Goal: Transaction & Acquisition: Purchase product/service

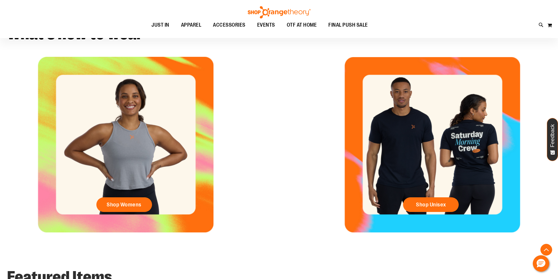
scroll to position [263, 0]
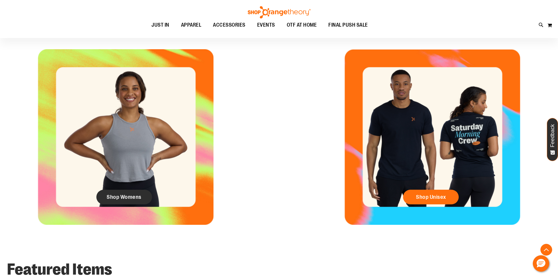
type input "**********"
click at [134, 199] on span "Shop Womens" at bounding box center [124, 197] width 35 height 6
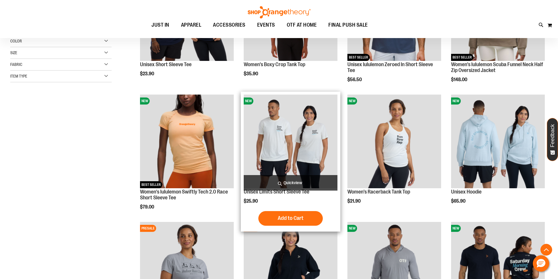
scroll to position [117, 0]
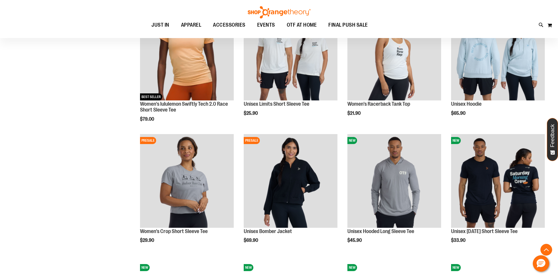
scroll to position [204, 0]
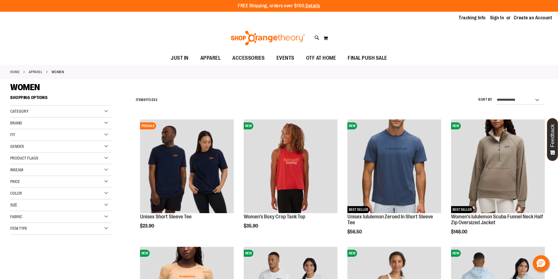
type input "**********"
click at [107, 178] on div "Price" at bounding box center [60, 182] width 101 height 12
click at [13, 193] on link "$0.00 - $24.99 97 items" at bounding box center [57, 194] width 97 height 6
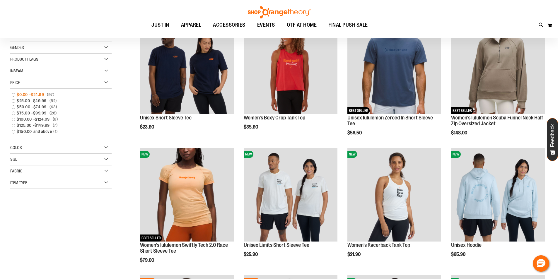
scroll to position [5, 0]
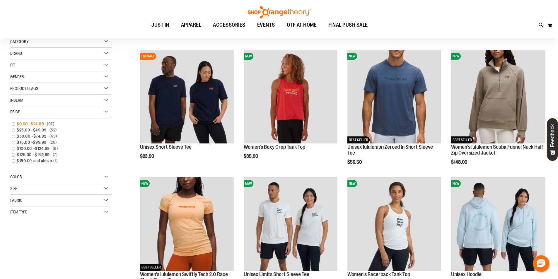
click at [14, 122] on link "$0.00 - $24.99 97 items" at bounding box center [57, 124] width 97 height 6
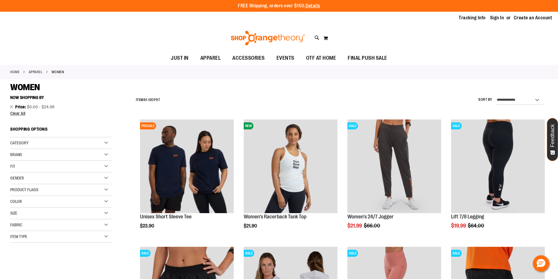
click at [87, 141] on div "Category" at bounding box center [60, 143] width 101 height 12
click at [83, 145] on div "Category" at bounding box center [60, 143] width 101 height 12
click at [85, 153] on div "Brand" at bounding box center [60, 155] width 101 height 12
click at [67, 157] on div "Brand" at bounding box center [60, 155] width 101 height 12
click at [66, 164] on div "Fit" at bounding box center [60, 167] width 101 height 12
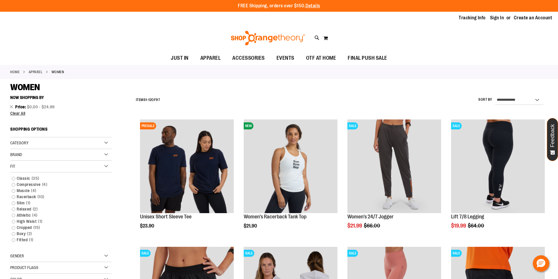
click at [66, 164] on div "Fit" at bounding box center [60, 167] width 101 height 12
click at [65, 175] on div "Gender" at bounding box center [60, 178] width 101 height 12
click at [59, 191] on div "Product Flags" at bounding box center [60, 190] width 101 height 12
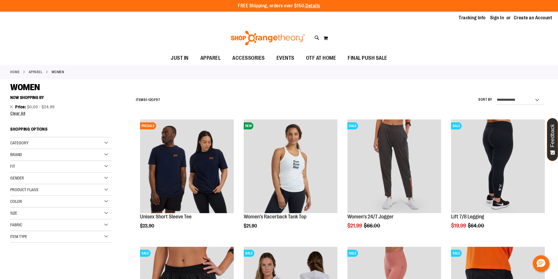
click at [46, 211] on div "Size" at bounding box center [60, 214] width 101 height 12
click at [28, 231] on div "S" at bounding box center [26, 228] width 9 height 9
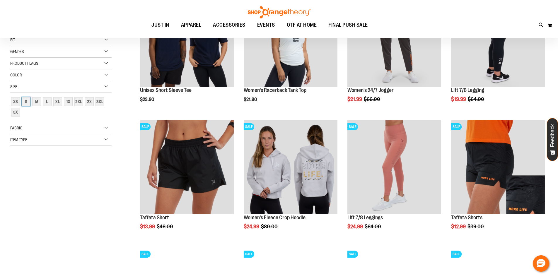
scroll to position [34, 0]
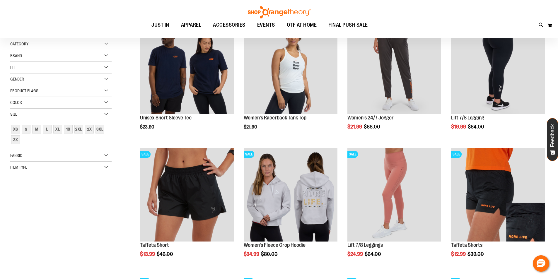
click at [58, 168] on div "Item Type" at bounding box center [60, 168] width 101 height 12
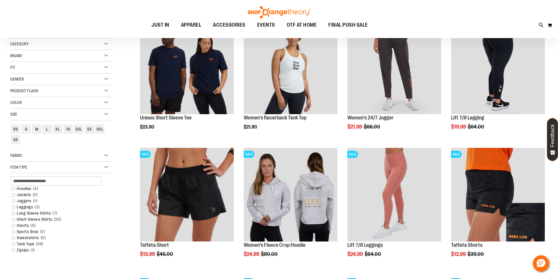
click at [58, 168] on div "**********" at bounding box center [278, 214] width 537 height 441
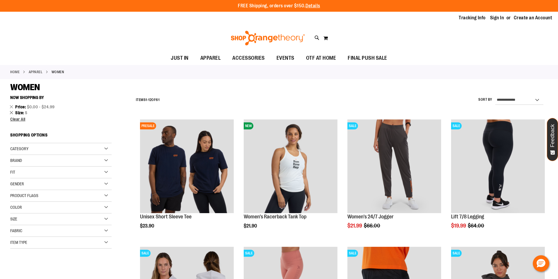
click at [11, 113] on link "Remove This Item" at bounding box center [12, 112] width 4 height 6
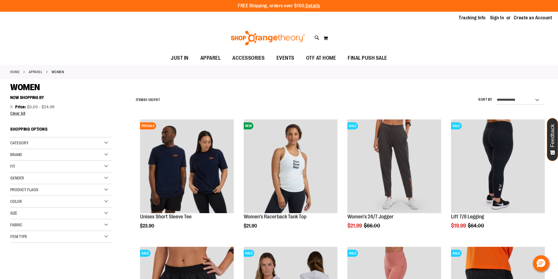
click at [37, 213] on div "Size" at bounding box center [60, 214] width 101 height 12
click at [28, 227] on div "S" at bounding box center [26, 228] width 9 height 9
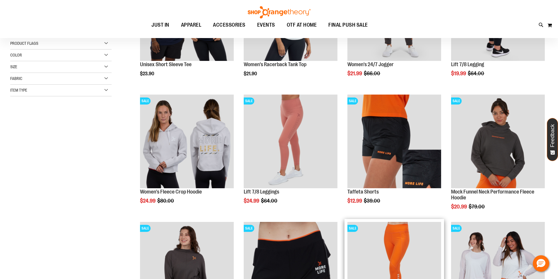
scroll to position [88, 0]
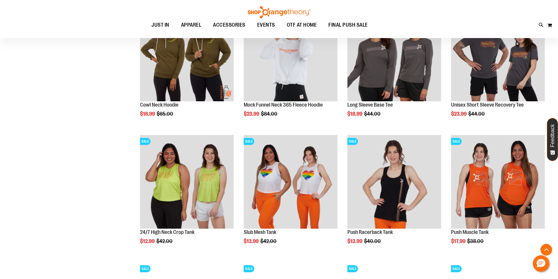
scroll to position [439, 0]
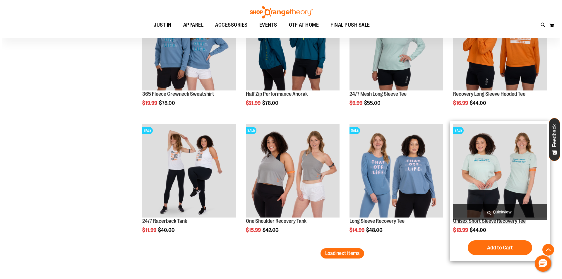
scroll to position [952, 0]
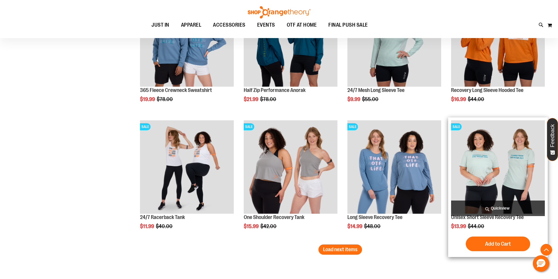
click at [503, 207] on span "Quickview" at bounding box center [498, 209] width 94 height 16
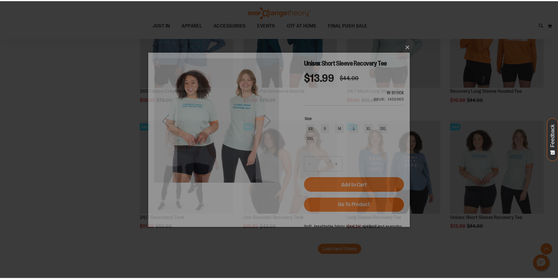
scroll to position [0, 0]
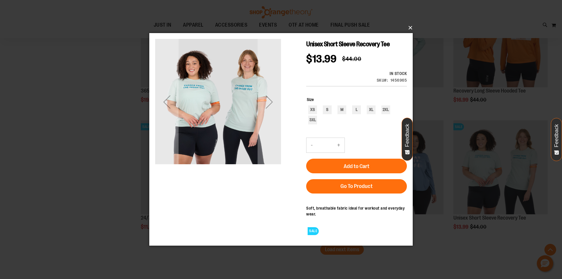
click at [408, 26] on button "×" at bounding box center [283, 27] width 264 height 13
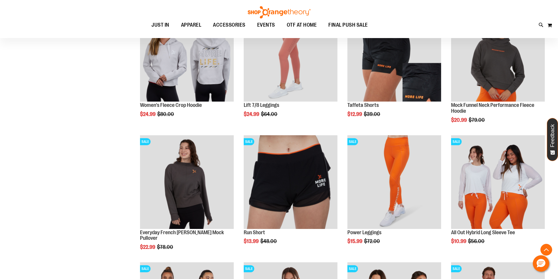
scroll to position [75, 0]
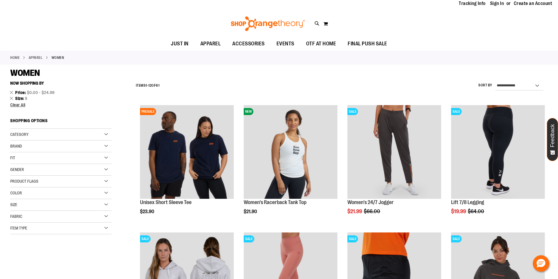
scroll to position [29, 0]
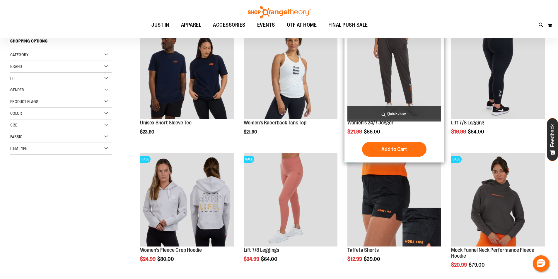
click at [426, 96] on img "product" at bounding box center [394, 72] width 94 height 94
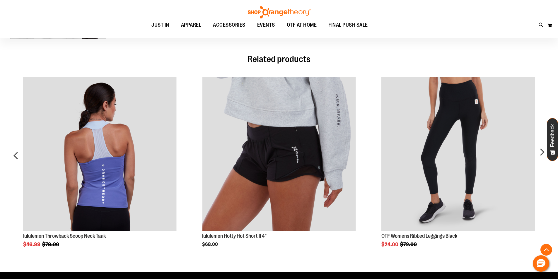
scroll to position [263, 0]
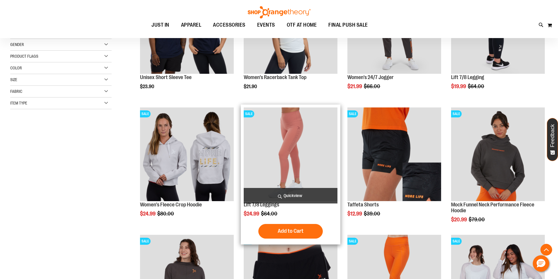
scroll to position [146, 0]
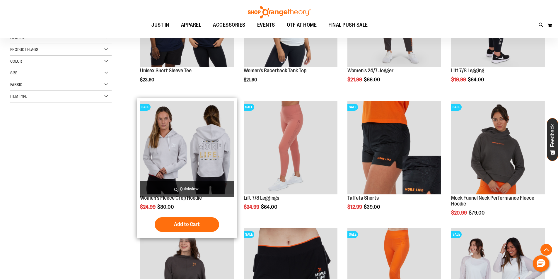
type input "**********"
click at [215, 161] on img "product" at bounding box center [187, 148] width 94 height 94
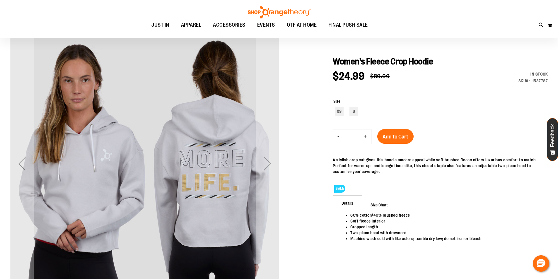
scroll to position [58, 0]
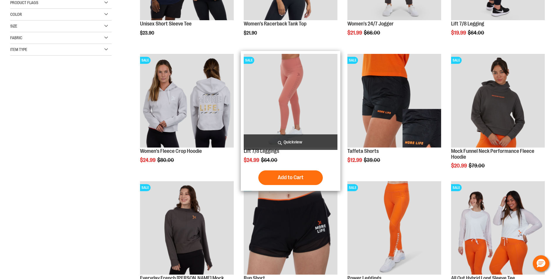
scroll to position [193, 0]
type input "**********"
click at [304, 102] on img "product" at bounding box center [291, 101] width 94 height 94
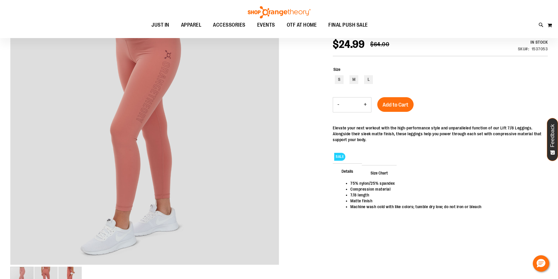
scroll to position [69, 0]
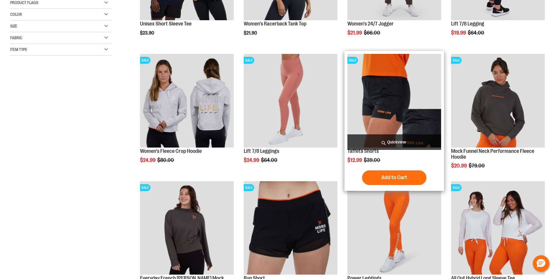
scroll to position [193, 0]
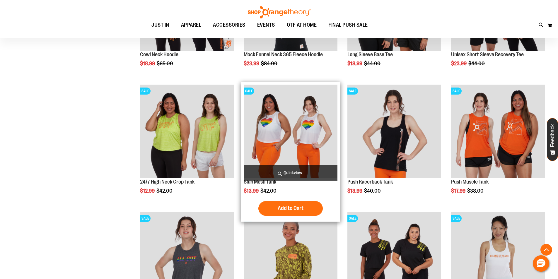
scroll to position [544, 0]
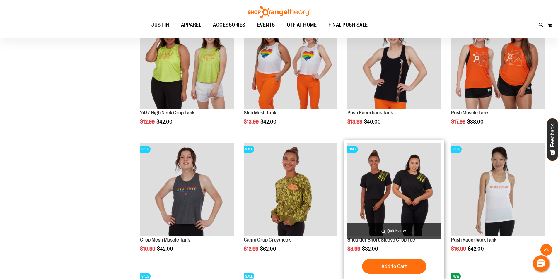
scroll to position [603, 0]
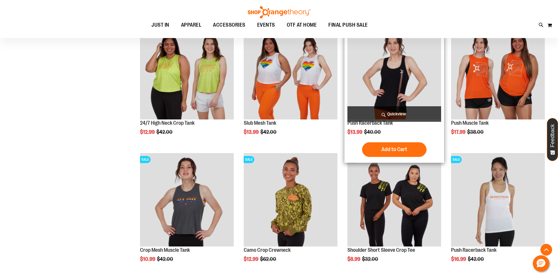
type input "**********"
click at [393, 84] on img "product" at bounding box center [394, 73] width 94 height 94
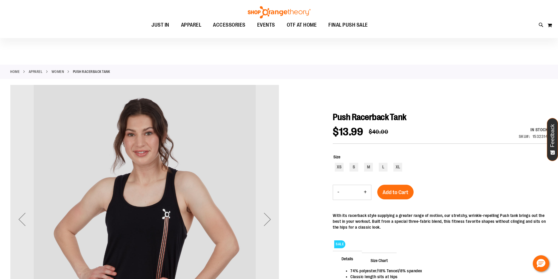
scroll to position [58, 0]
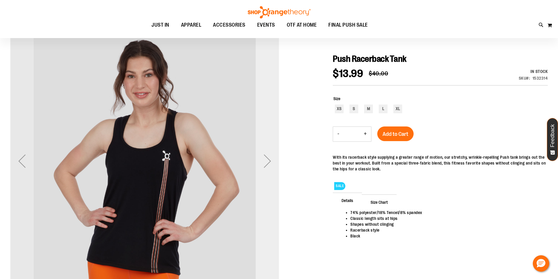
type input "**********"
click at [270, 162] on div "Next" at bounding box center [267, 160] width 23 height 23
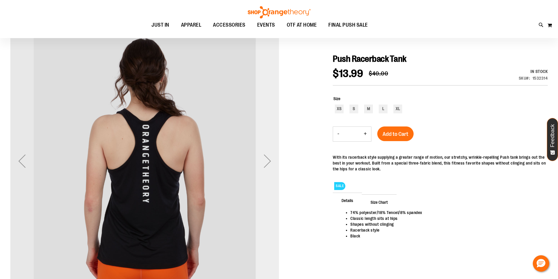
click at [270, 162] on div "Next" at bounding box center [267, 160] width 23 height 23
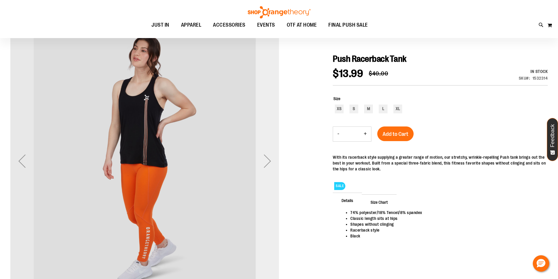
click at [270, 162] on div "Next" at bounding box center [267, 160] width 23 height 23
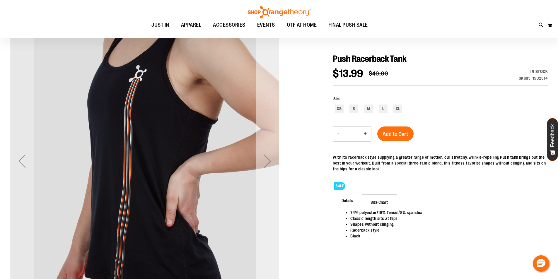
click at [270, 162] on div "Next" at bounding box center [267, 160] width 23 height 23
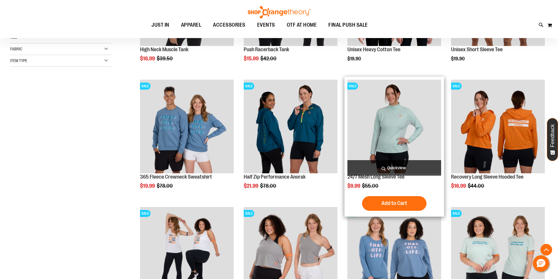
scroll to position [146, 0]
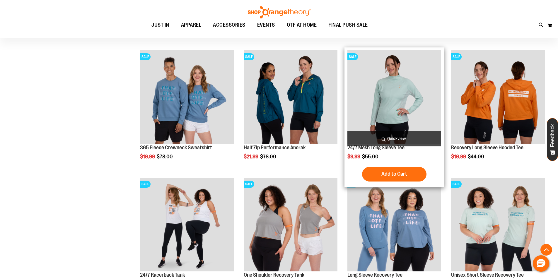
type input "**********"
click at [414, 109] on img "product" at bounding box center [394, 97] width 94 height 94
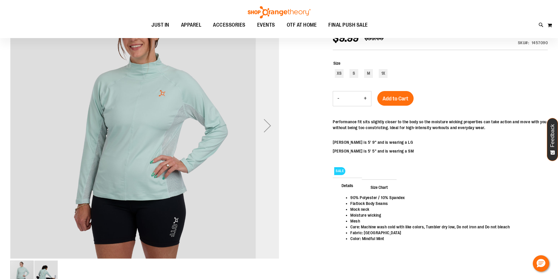
scroll to position [29, 0]
type input "**********"
click at [269, 124] on div "Next" at bounding box center [267, 125] width 23 height 23
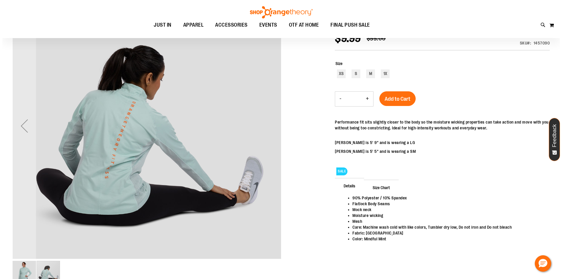
scroll to position [0, 0]
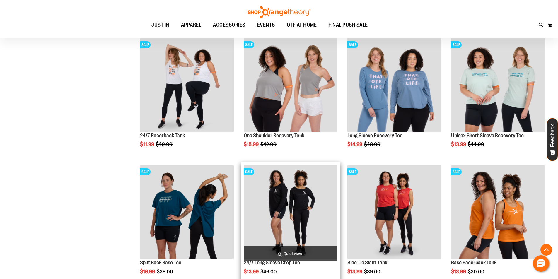
scroll to position [345, 0]
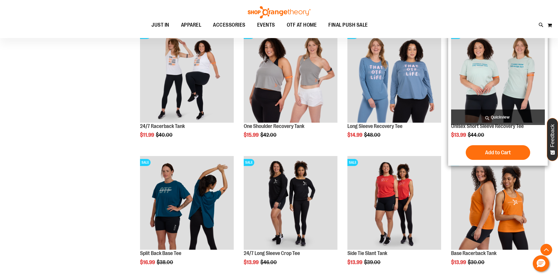
type input "**********"
click at [538, 99] on img "product" at bounding box center [498, 76] width 94 height 94
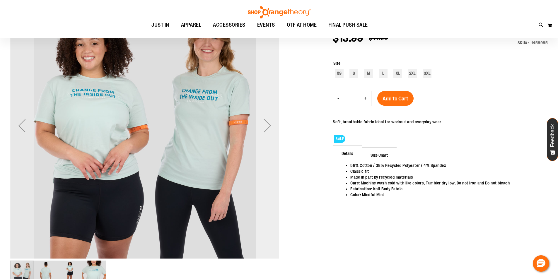
scroll to position [29, 0]
type input "**********"
click at [267, 125] on div "Next" at bounding box center [267, 125] width 23 height 23
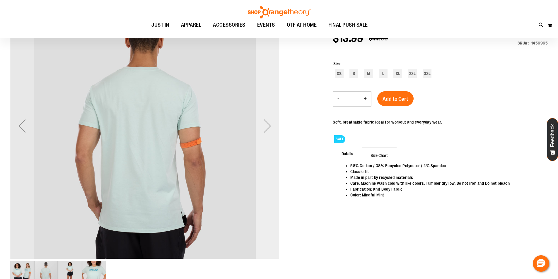
click at [267, 125] on div "Next" at bounding box center [267, 125] width 23 height 23
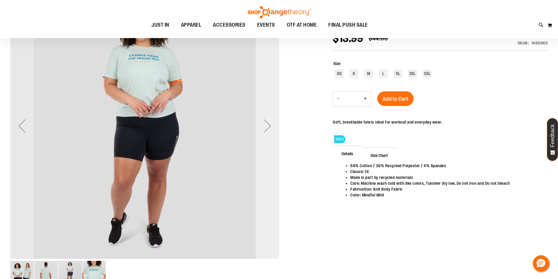
scroll to position [0, 0]
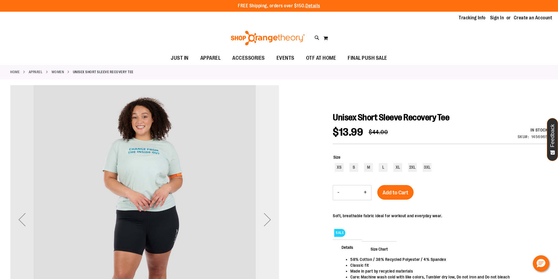
click at [268, 212] on div "Next" at bounding box center [267, 219] width 23 height 23
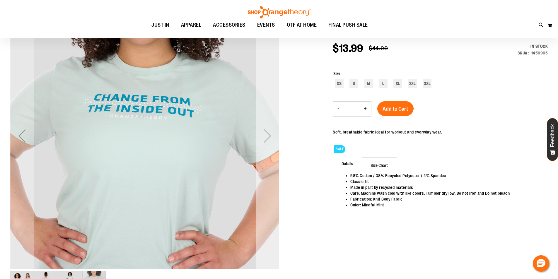
scroll to position [29, 0]
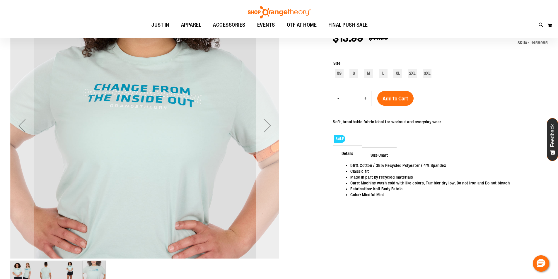
click at [263, 126] on div "Next" at bounding box center [267, 125] width 23 height 23
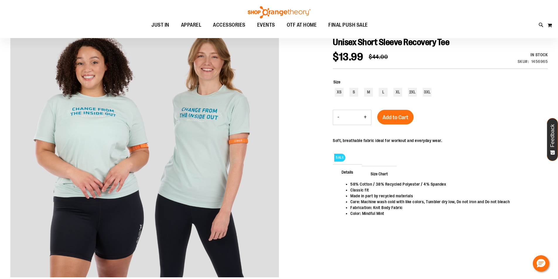
scroll to position [0, 0]
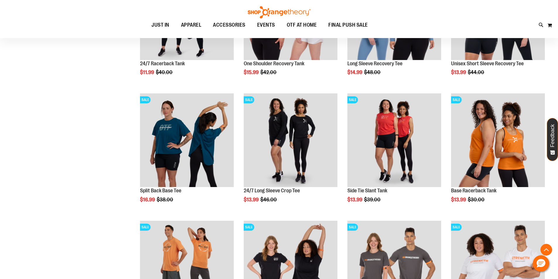
scroll to position [387, 0]
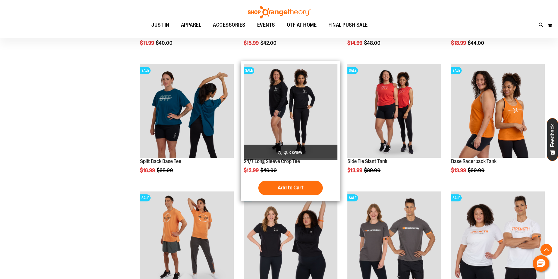
type input "**********"
click at [320, 112] on img "product" at bounding box center [291, 111] width 94 height 94
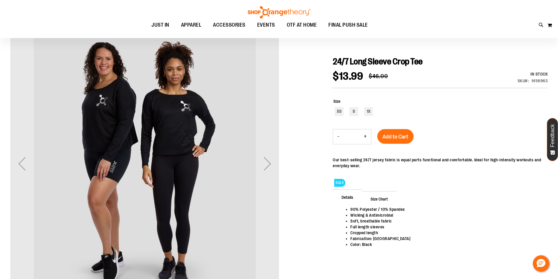
scroll to position [58, 0]
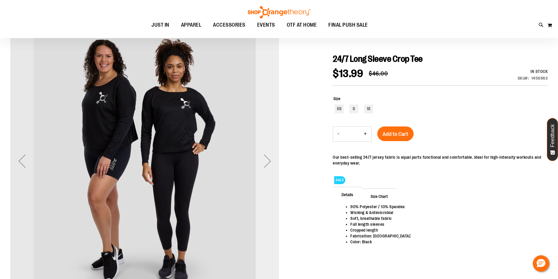
type input "**********"
click at [267, 166] on div "Next" at bounding box center [267, 160] width 23 height 23
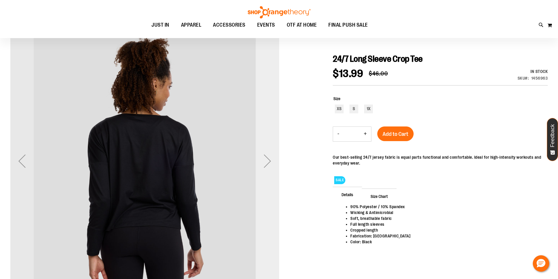
click at [267, 166] on div "Next" at bounding box center [267, 160] width 23 height 23
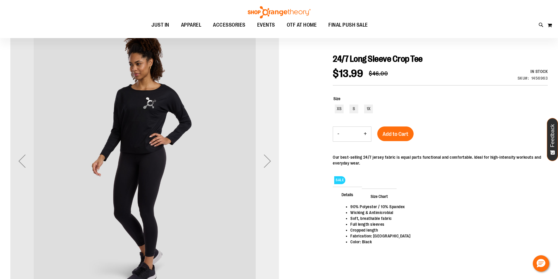
click at [267, 166] on div "Next" at bounding box center [267, 160] width 23 height 23
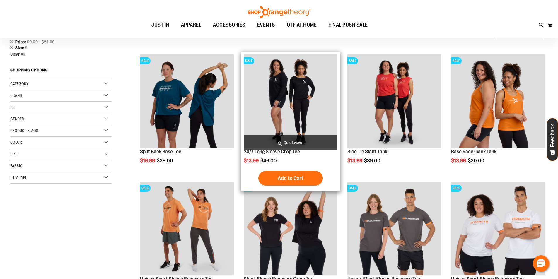
scroll to position [29, 0]
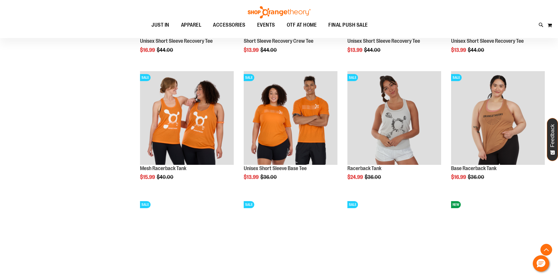
scroll to position [263, 0]
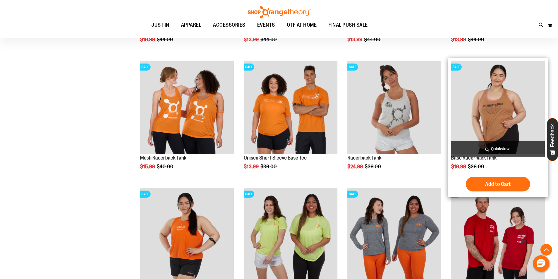
type input "**********"
click at [494, 110] on img "product" at bounding box center [498, 108] width 94 height 94
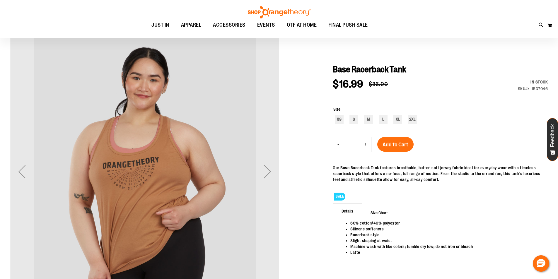
scroll to position [58, 0]
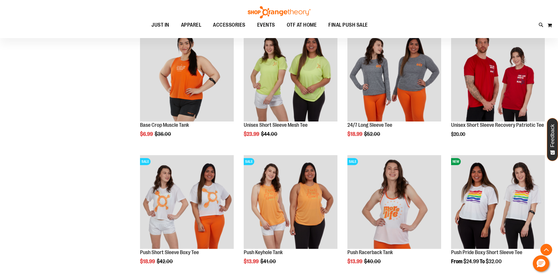
scroll to position [502, 0]
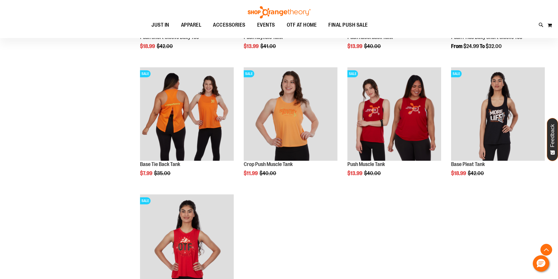
scroll to position [678, 0]
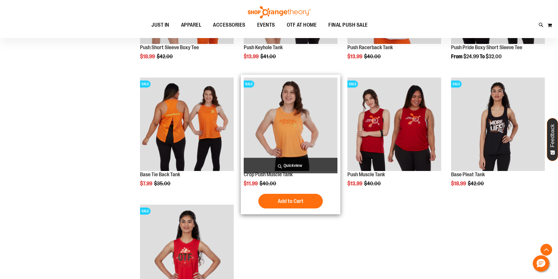
type input "**********"
click at [325, 125] on img "product" at bounding box center [291, 125] width 94 height 94
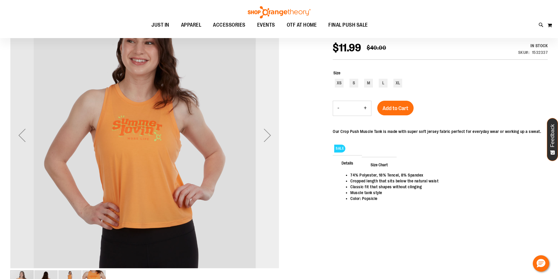
scroll to position [88, 0]
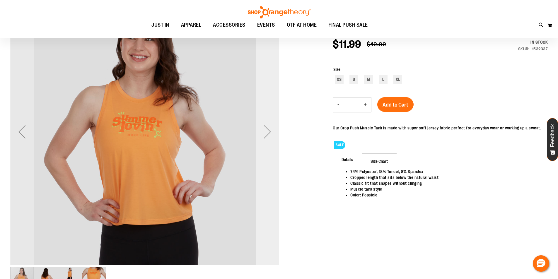
type input "**********"
click at [267, 131] on div "Next" at bounding box center [267, 131] width 23 height 23
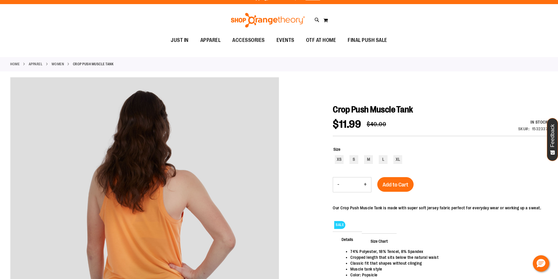
scroll to position [0, 0]
